Goal: Task Accomplishment & Management: Complete application form

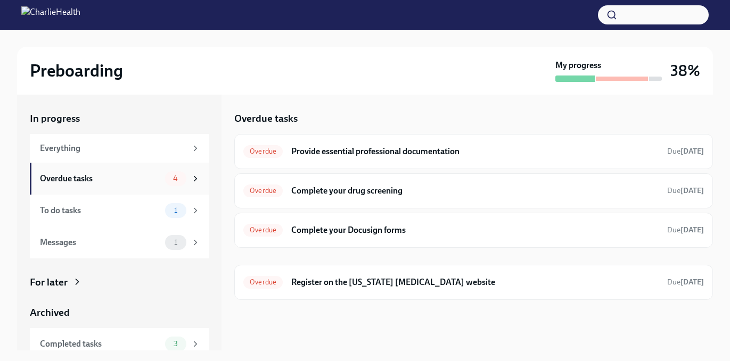
click at [139, 183] on div "Overdue tasks" at bounding box center [100, 179] width 121 height 12
click at [326, 154] on h6 "Provide essential professional documentation" at bounding box center [474, 152] width 367 height 12
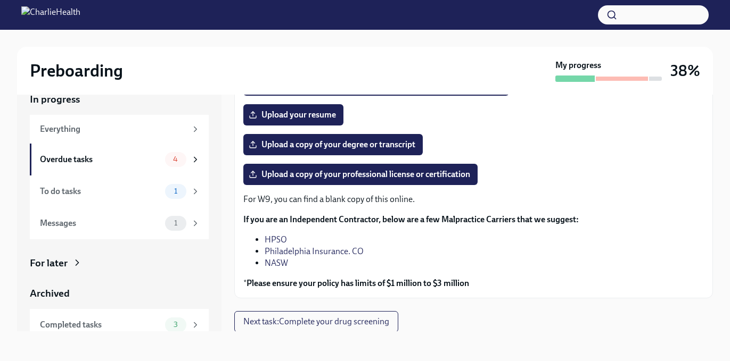
scroll to position [125, 0]
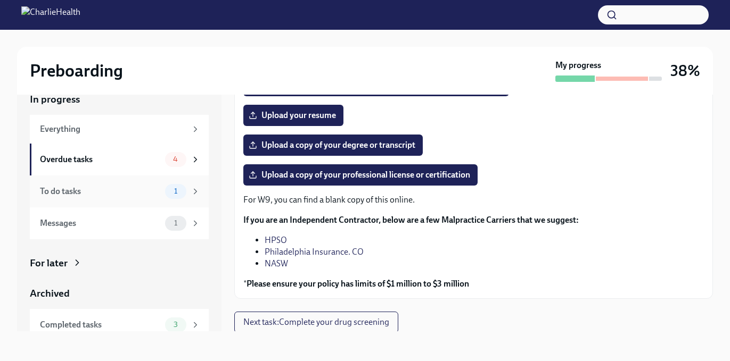
click at [79, 182] on div "To do tasks 1" at bounding box center [119, 192] width 179 height 32
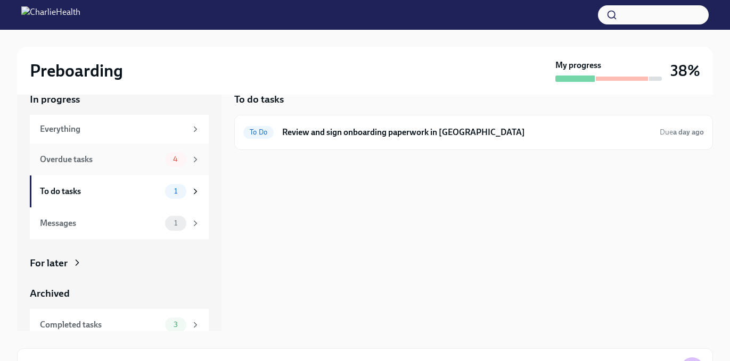
click at [80, 171] on div "Overdue tasks 4" at bounding box center [119, 160] width 179 height 32
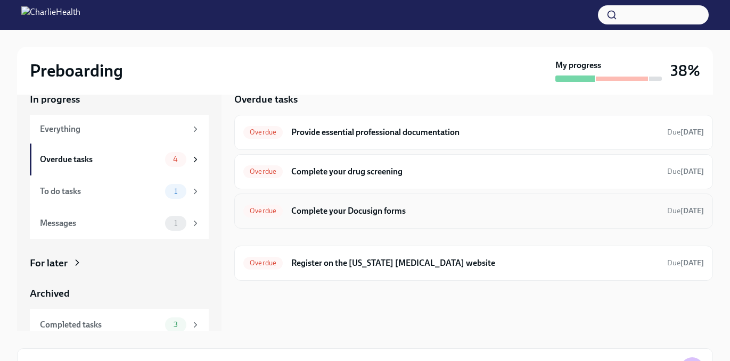
click at [361, 208] on h6 "Complete your Docusign forms" at bounding box center [474, 211] width 367 height 12
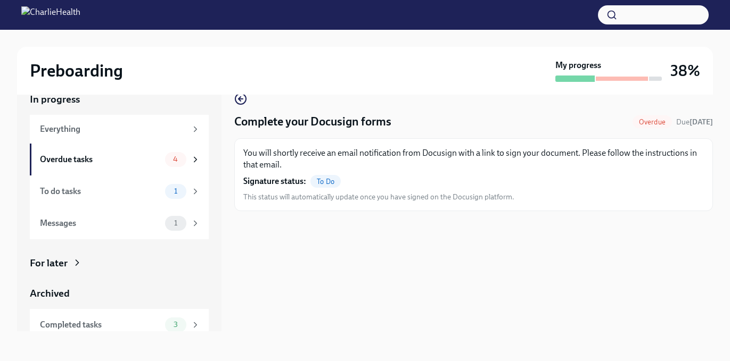
click at [338, 186] on div "To Do" at bounding box center [325, 181] width 30 height 13
click at [334, 186] on div "To Do" at bounding box center [325, 181] width 30 height 13
click at [167, 165] on div "4" at bounding box center [175, 159] width 21 height 15
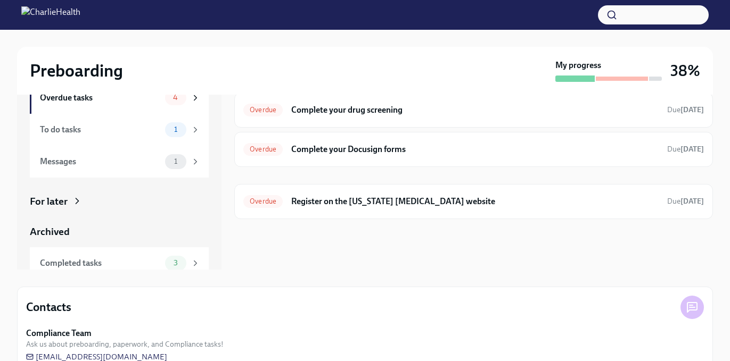
scroll to position [104, 0]
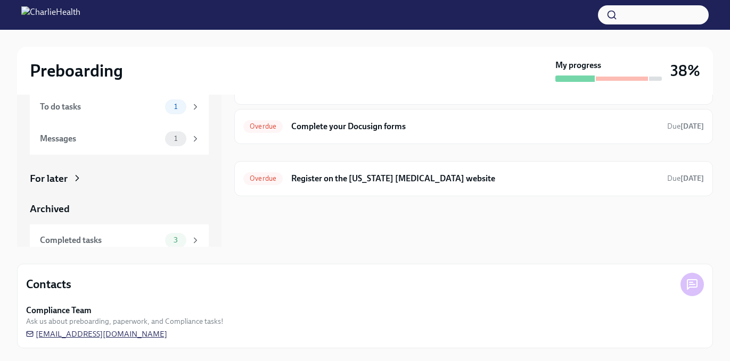
click at [102, 332] on span "[EMAIL_ADDRESS][DOMAIN_NAME]" at bounding box center [96, 334] width 141 height 11
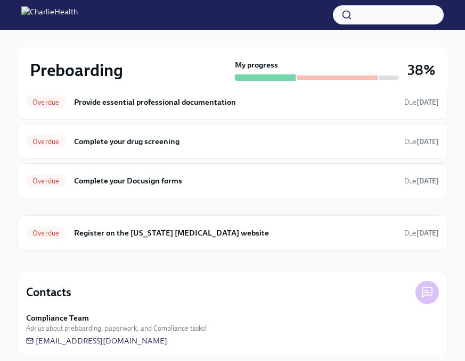
scroll to position [0, 0]
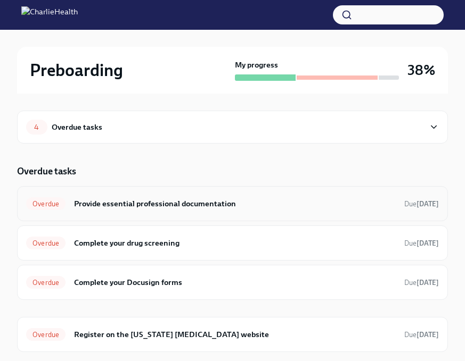
click at [108, 205] on h6 "Provide essential professional documentation" at bounding box center [234, 204] width 321 height 12
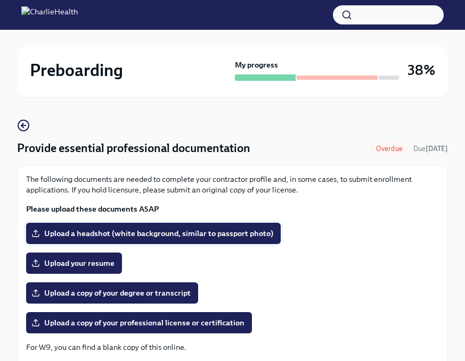
scroll to position [49, 0]
